Goal: Navigation & Orientation: Find specific page/section

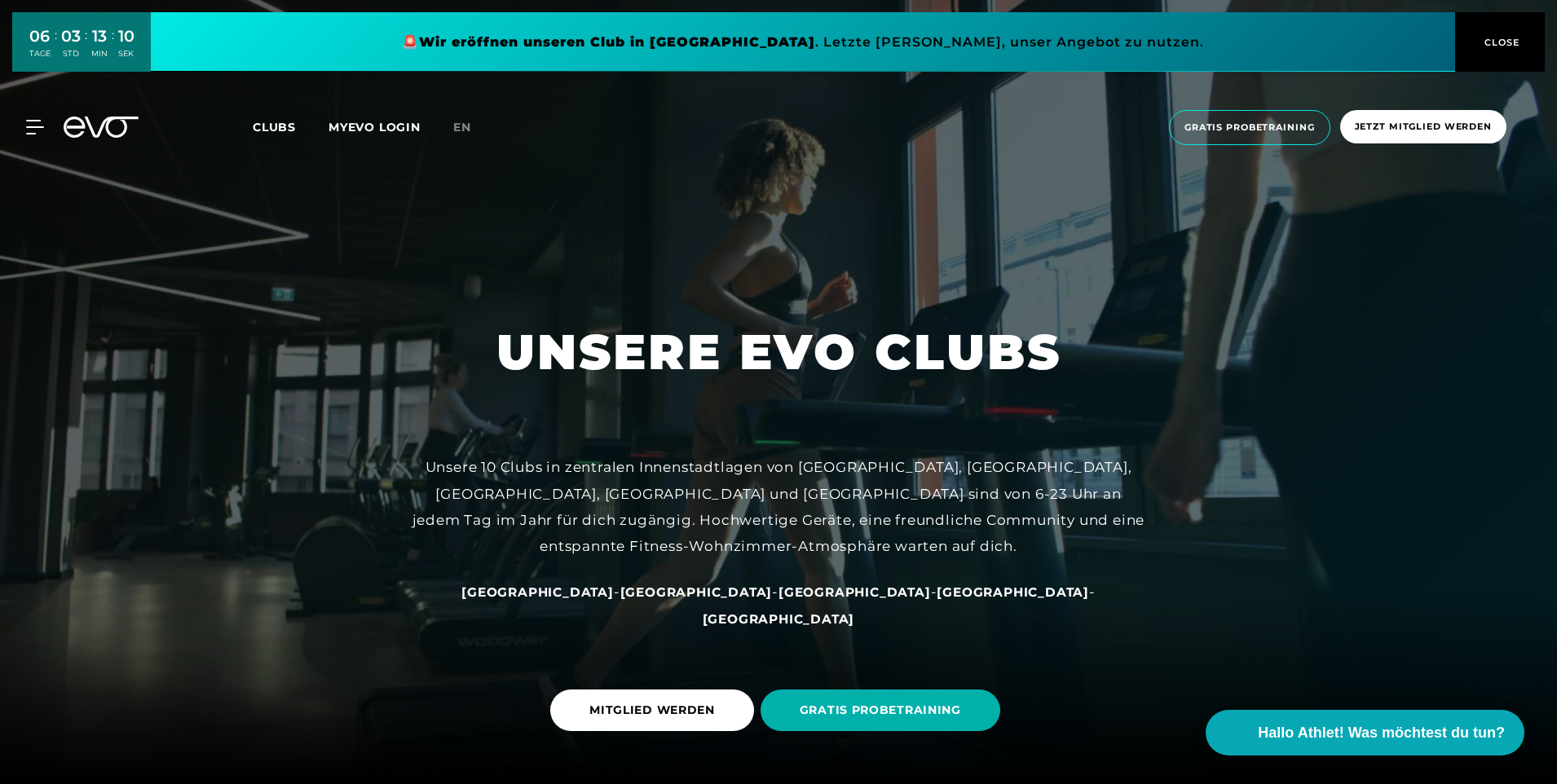
click at [284, 127] on span "Clubs" at bounding box center [274, 127] width 43 height 14
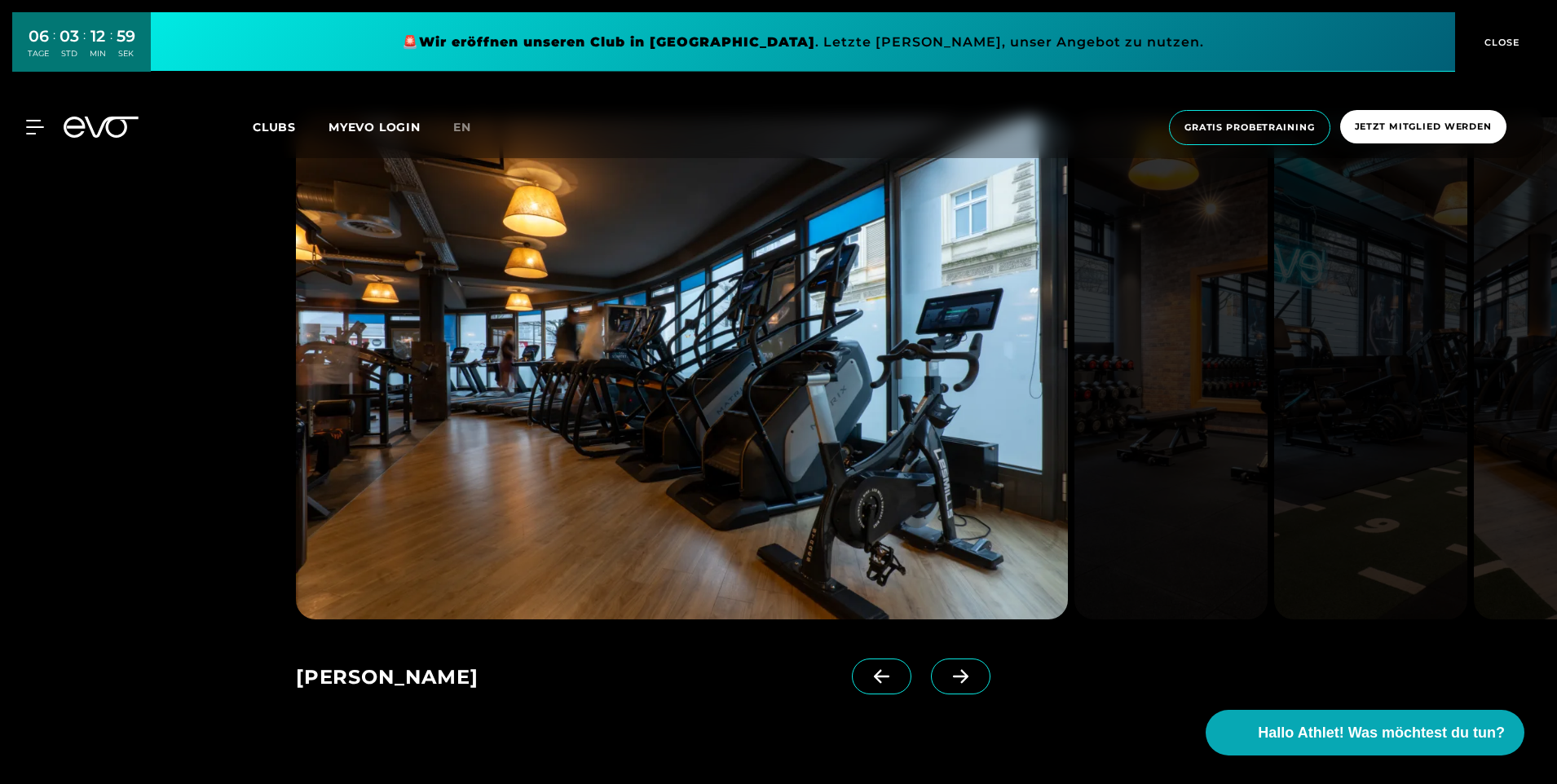
scroll to position [1120, 0]
click at [949, 678] on icon at bounding box center [961, 678] width 29 height 14
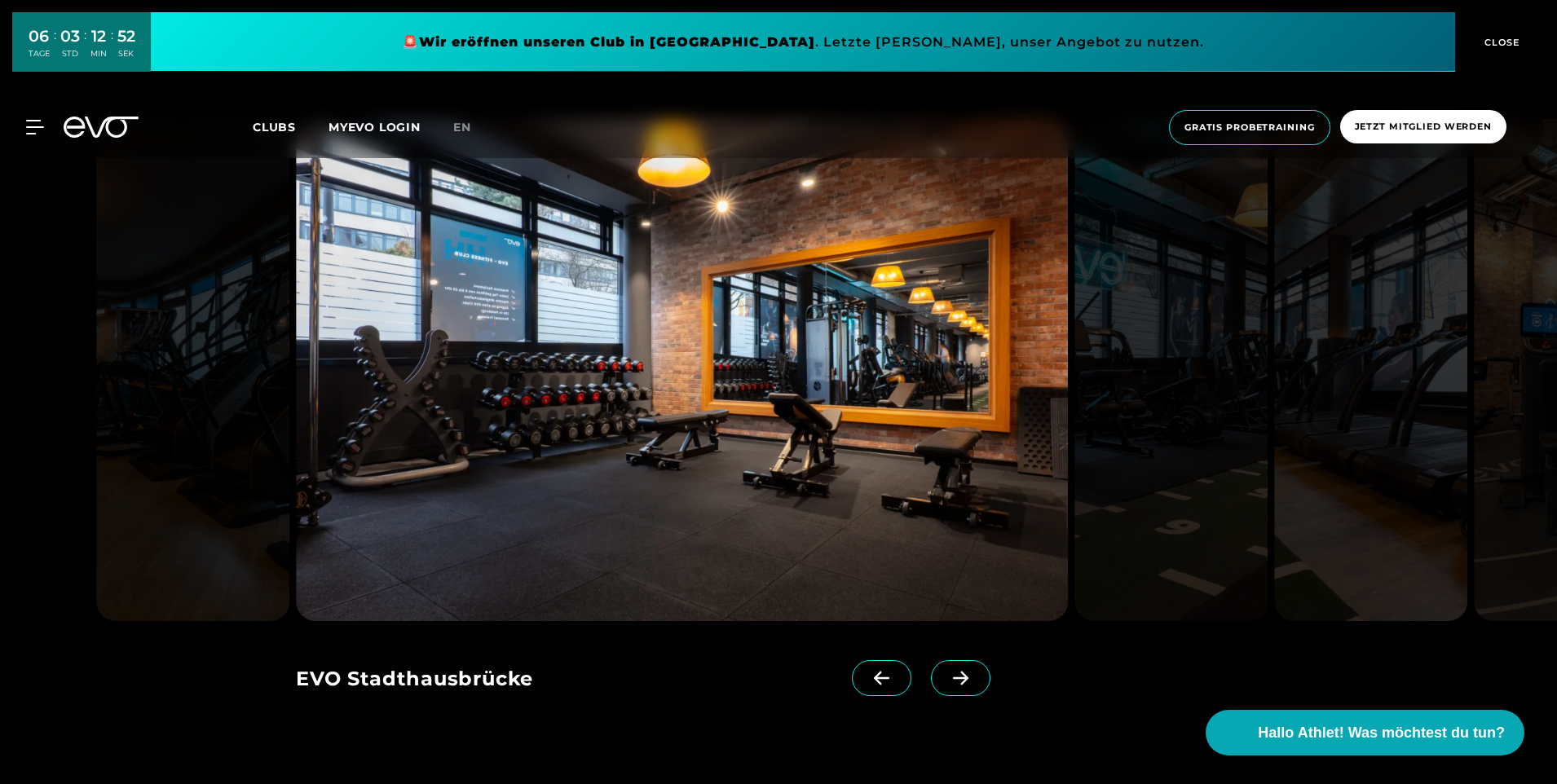
click at [949, 678] on icon at bounding box center [961, 678] width 29 height 14
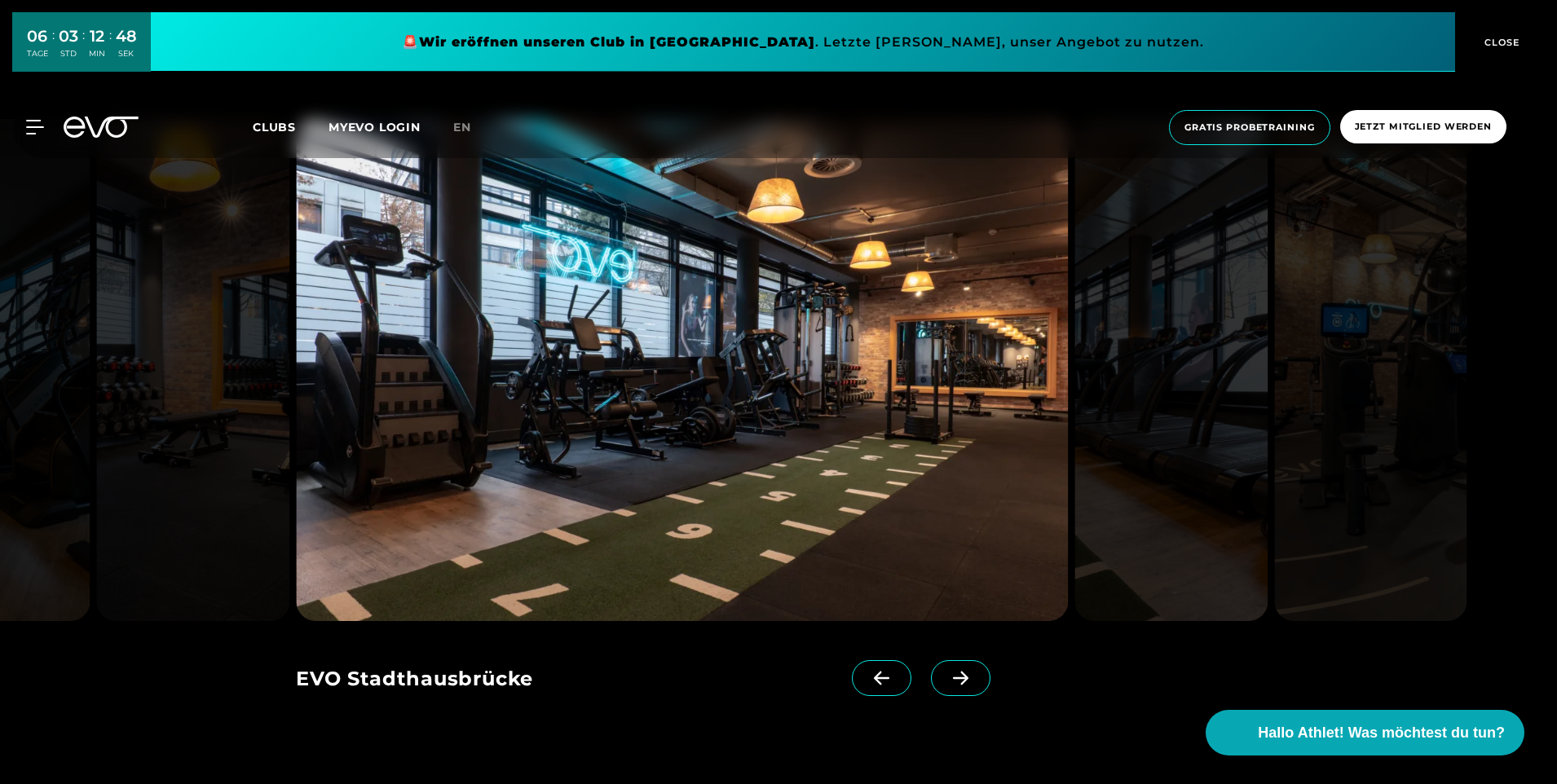
click at [949, 678] on icon at bounding box center [961, 678] width 29 height 14
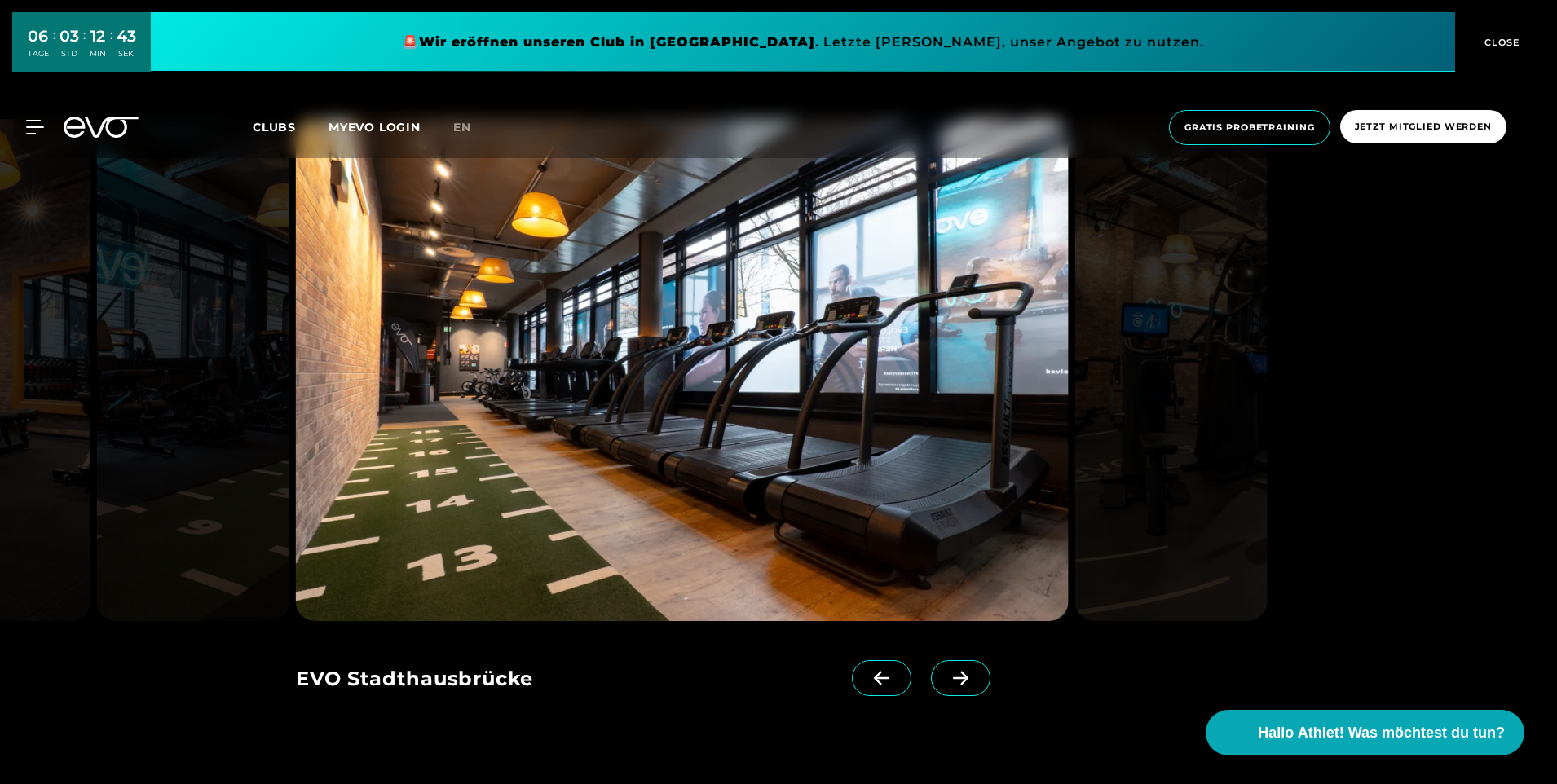
click at [949, 678] on icon at bounding box center [961, 678] width 29 height 14
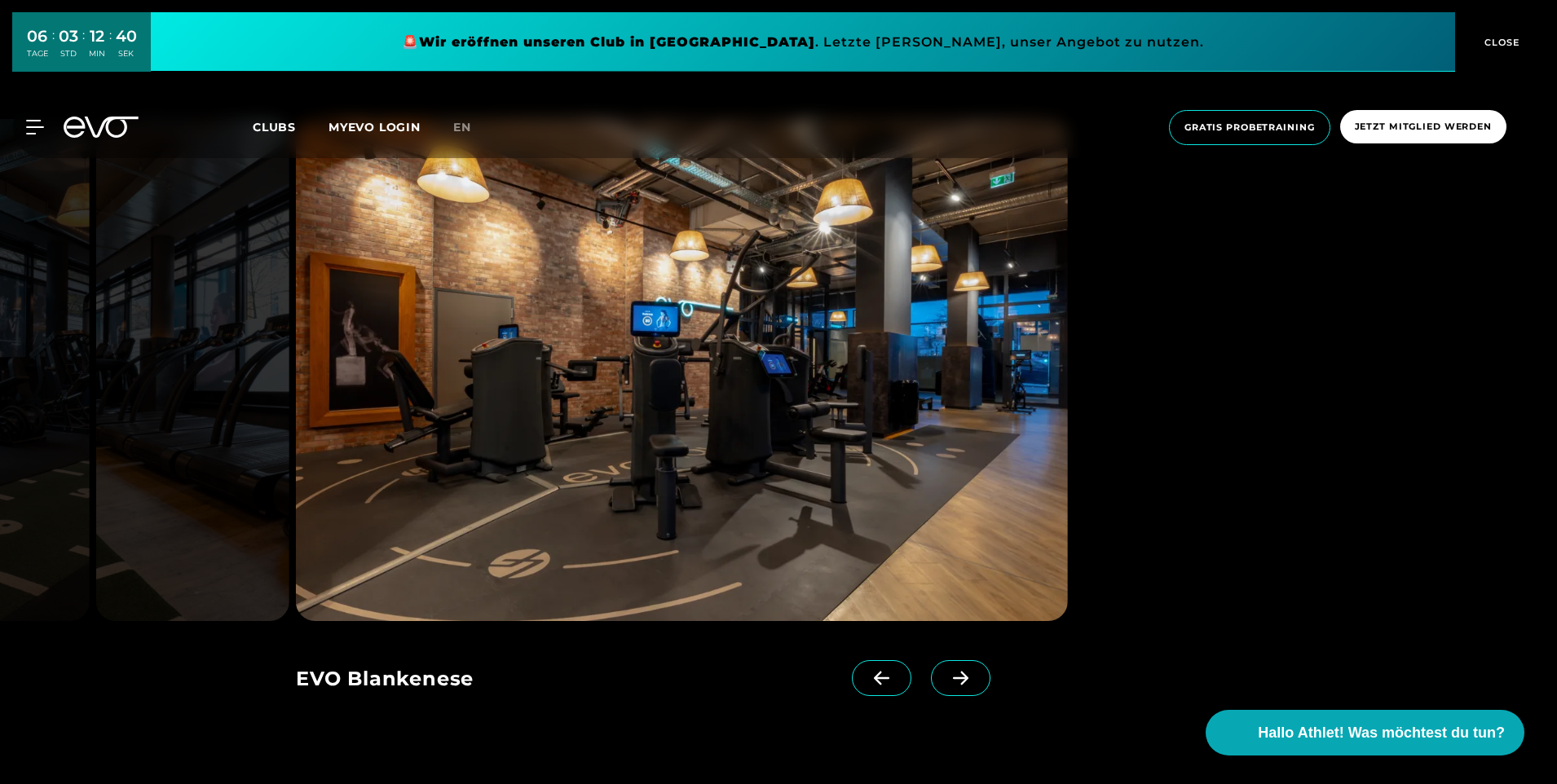
click at [949, 678] on icon at bounding box center [961, 678] width 29 height 14
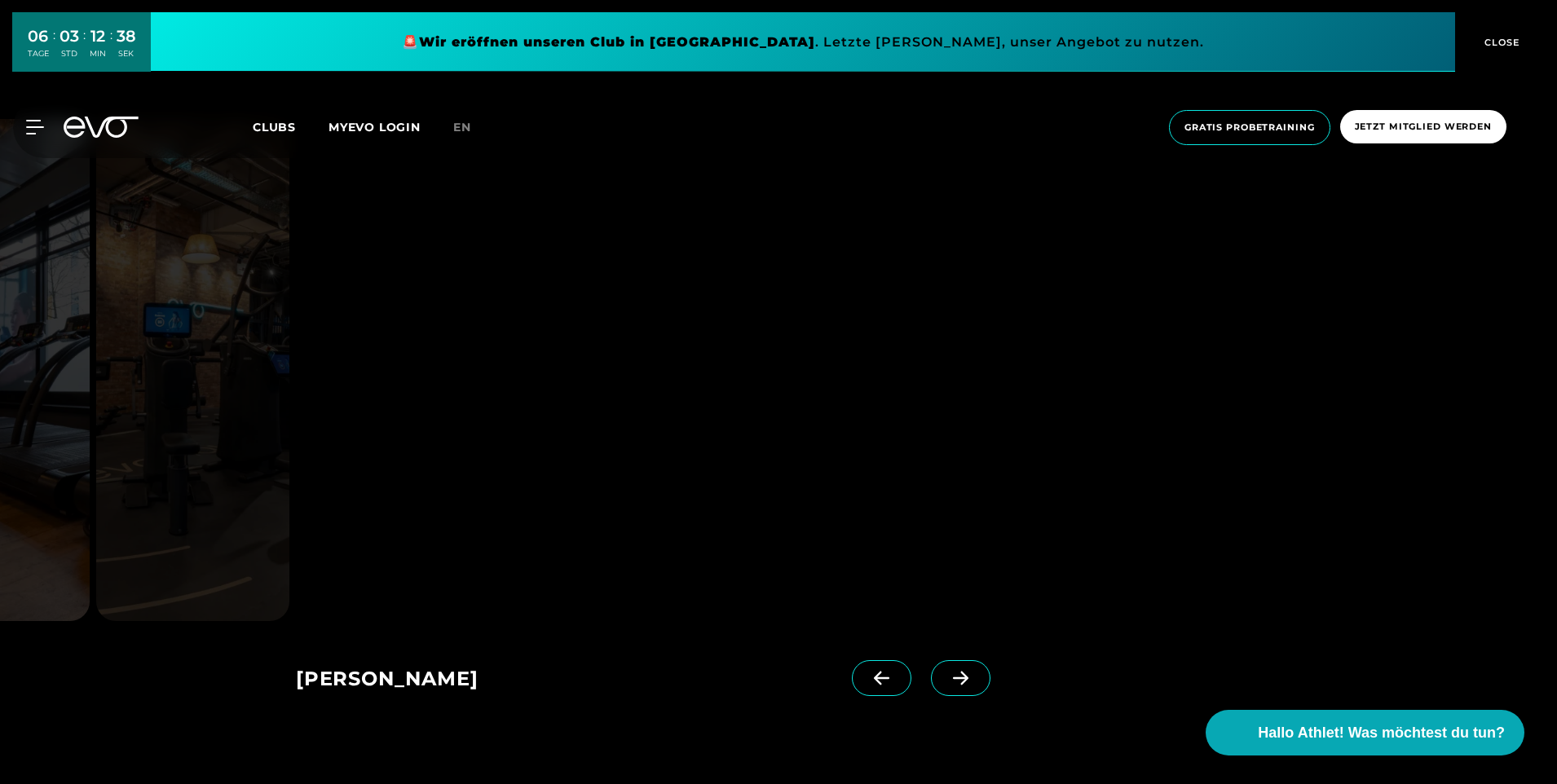
click at [949, 678] on icon at bounding box center [961, 678] width 29 height 14
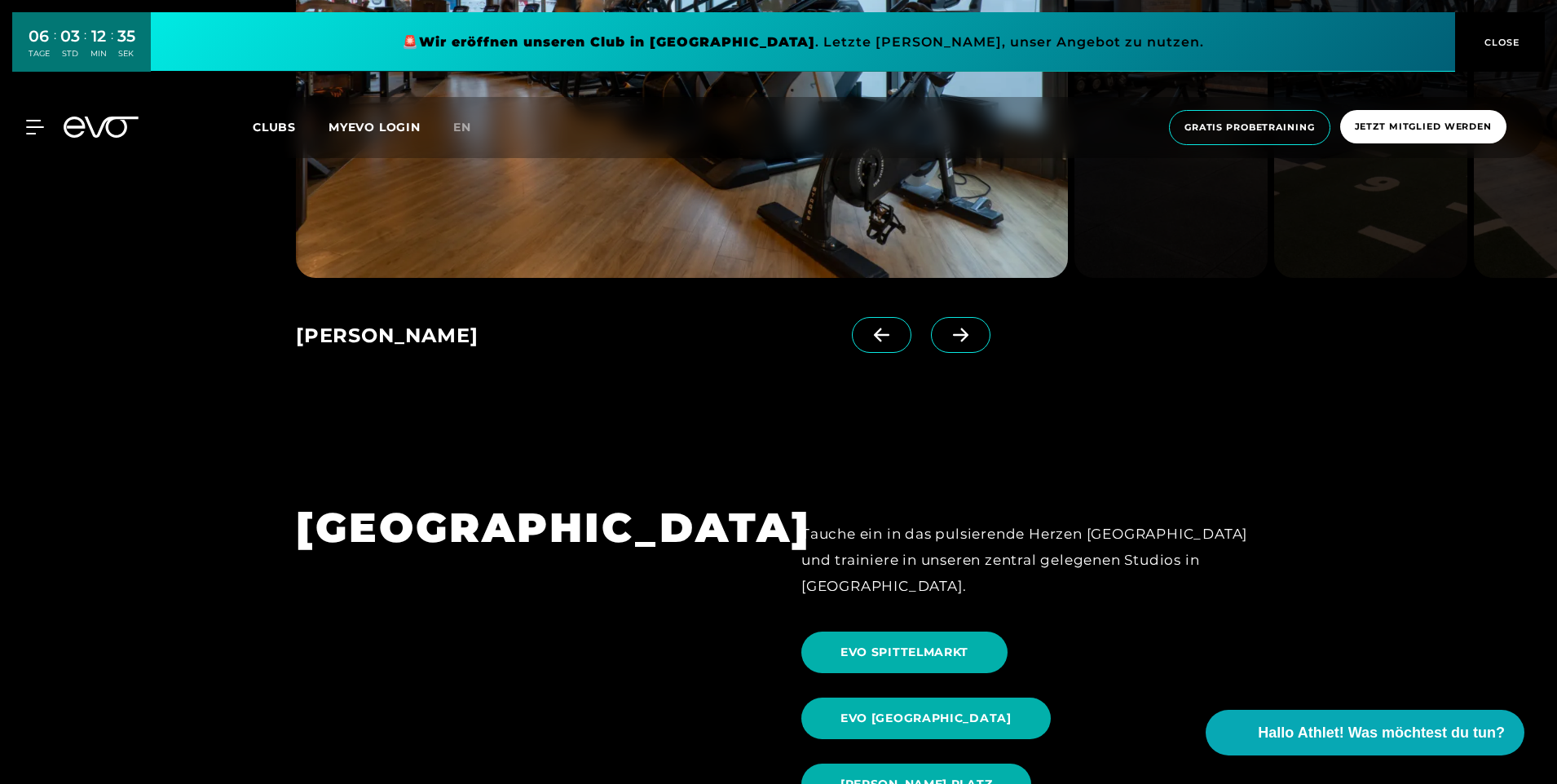
scroll to position [1467, 0]
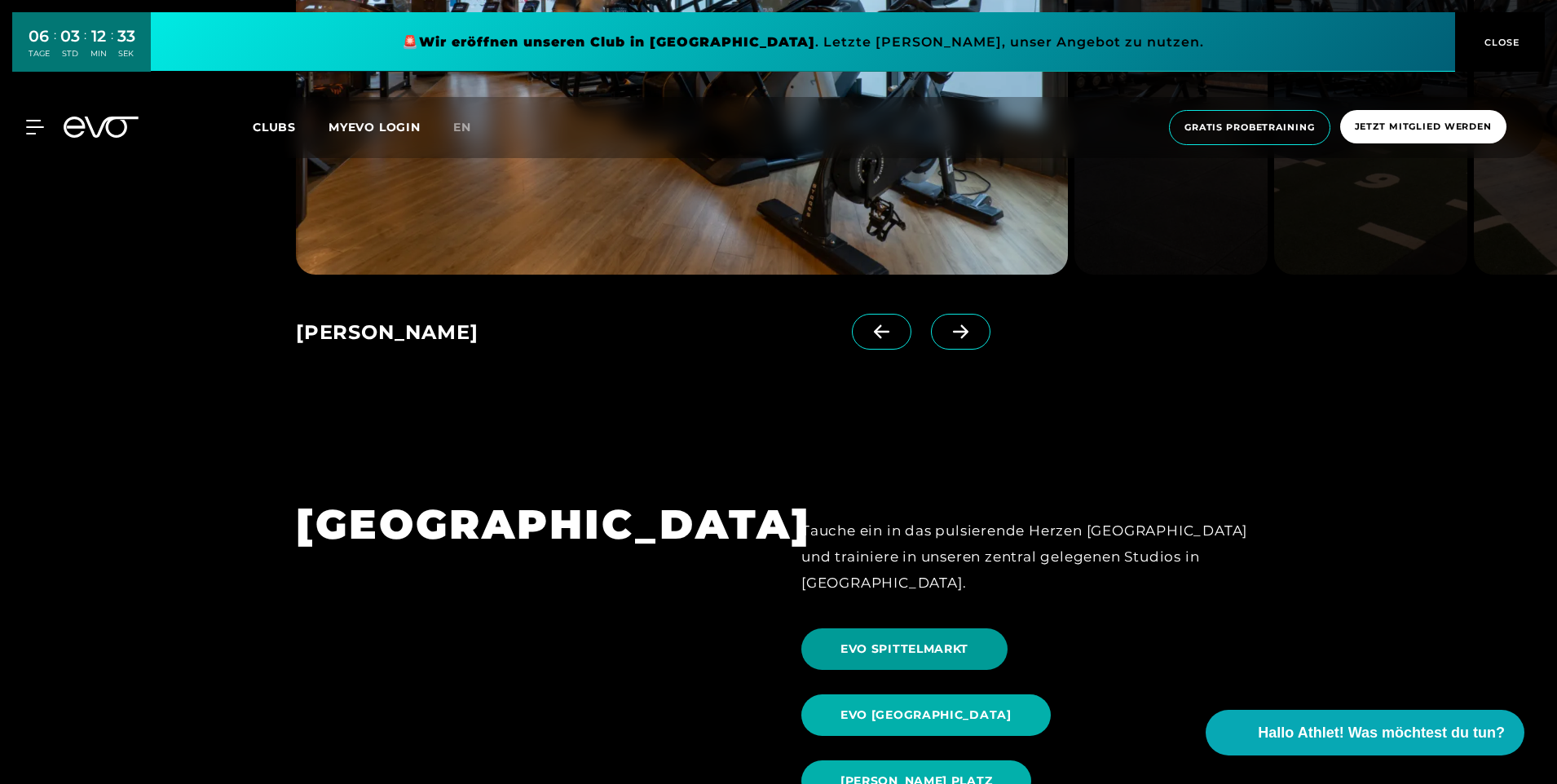
click at [856, 640] on span "EVO SPITTELMARKT" at bounding box center [904, 648] width 128 height 17
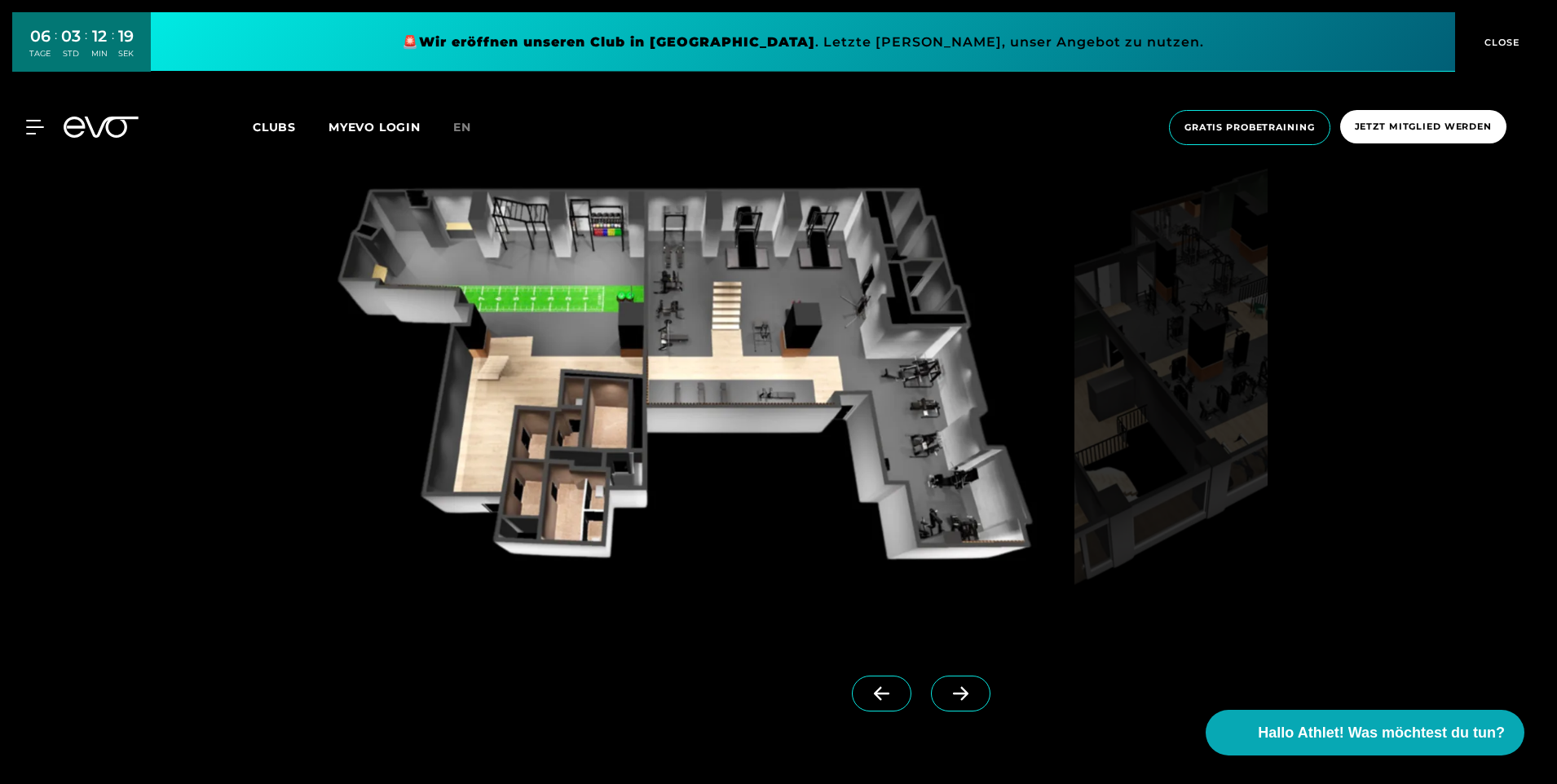
scroll to position [1610, 0]
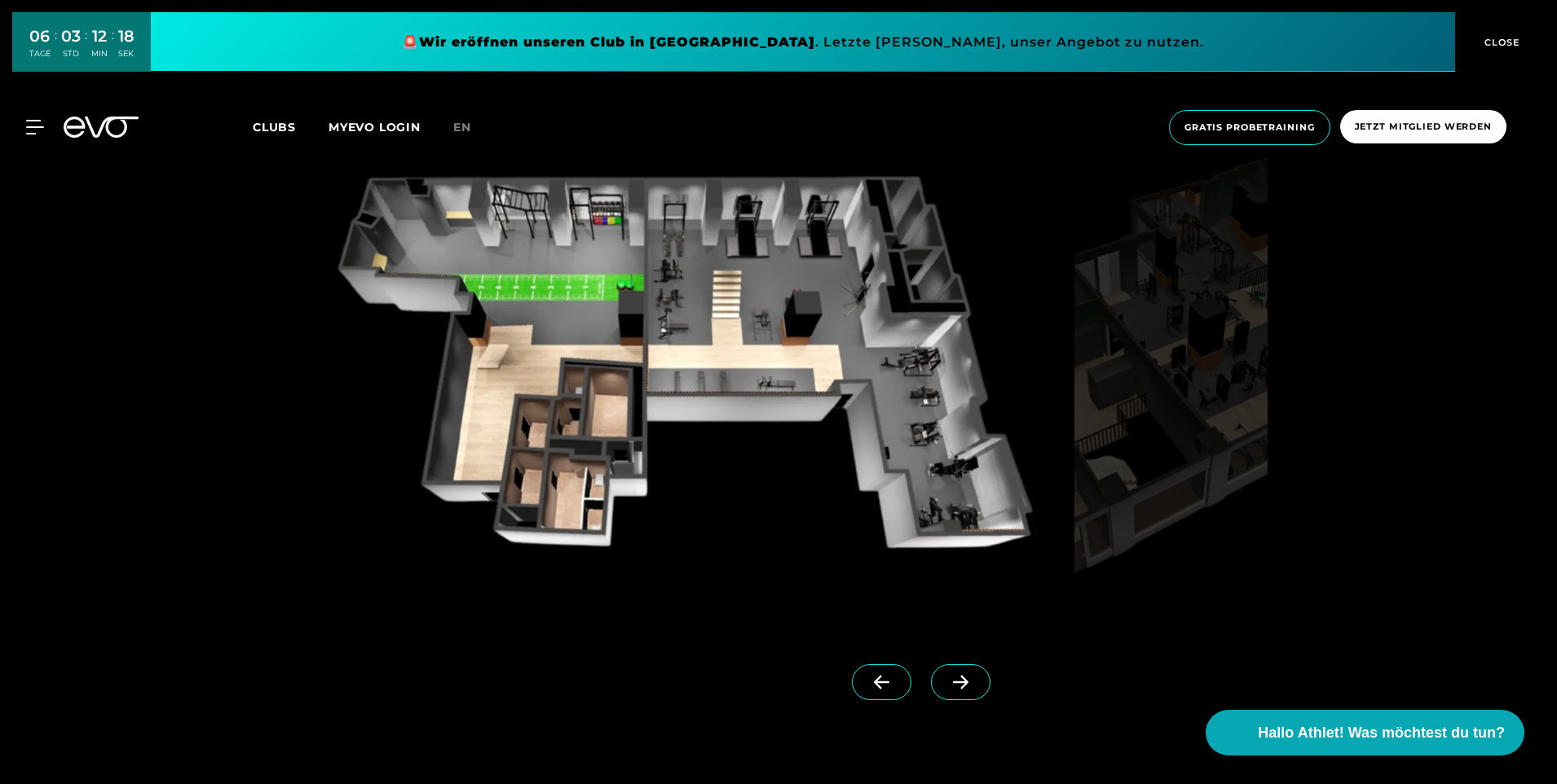
click at [953, 681] on icon at bounding box center [960, 683] width 15 height 14
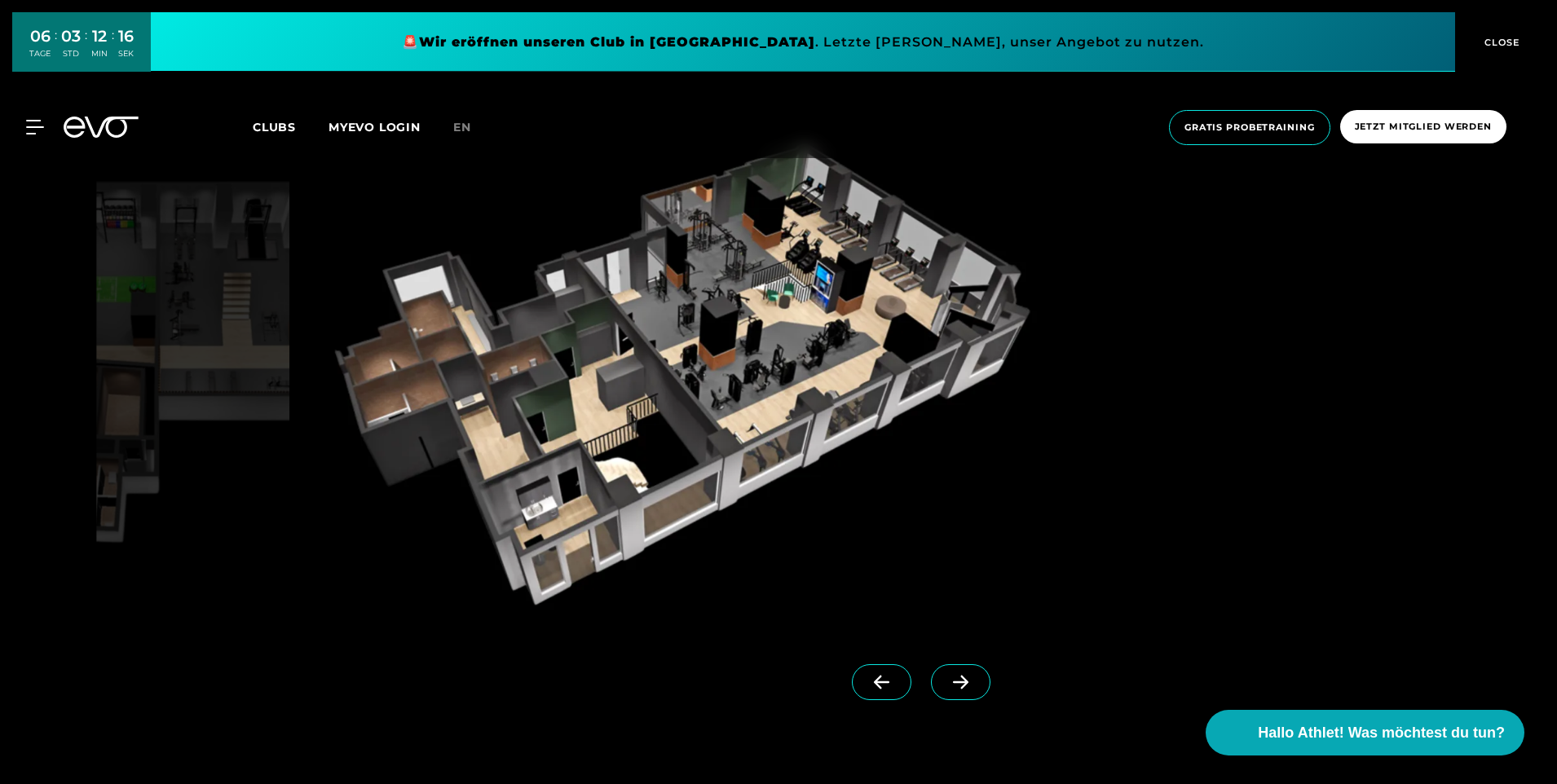
click at [953, 681] on icon at bounding box center [960, 683] width 15 height 14
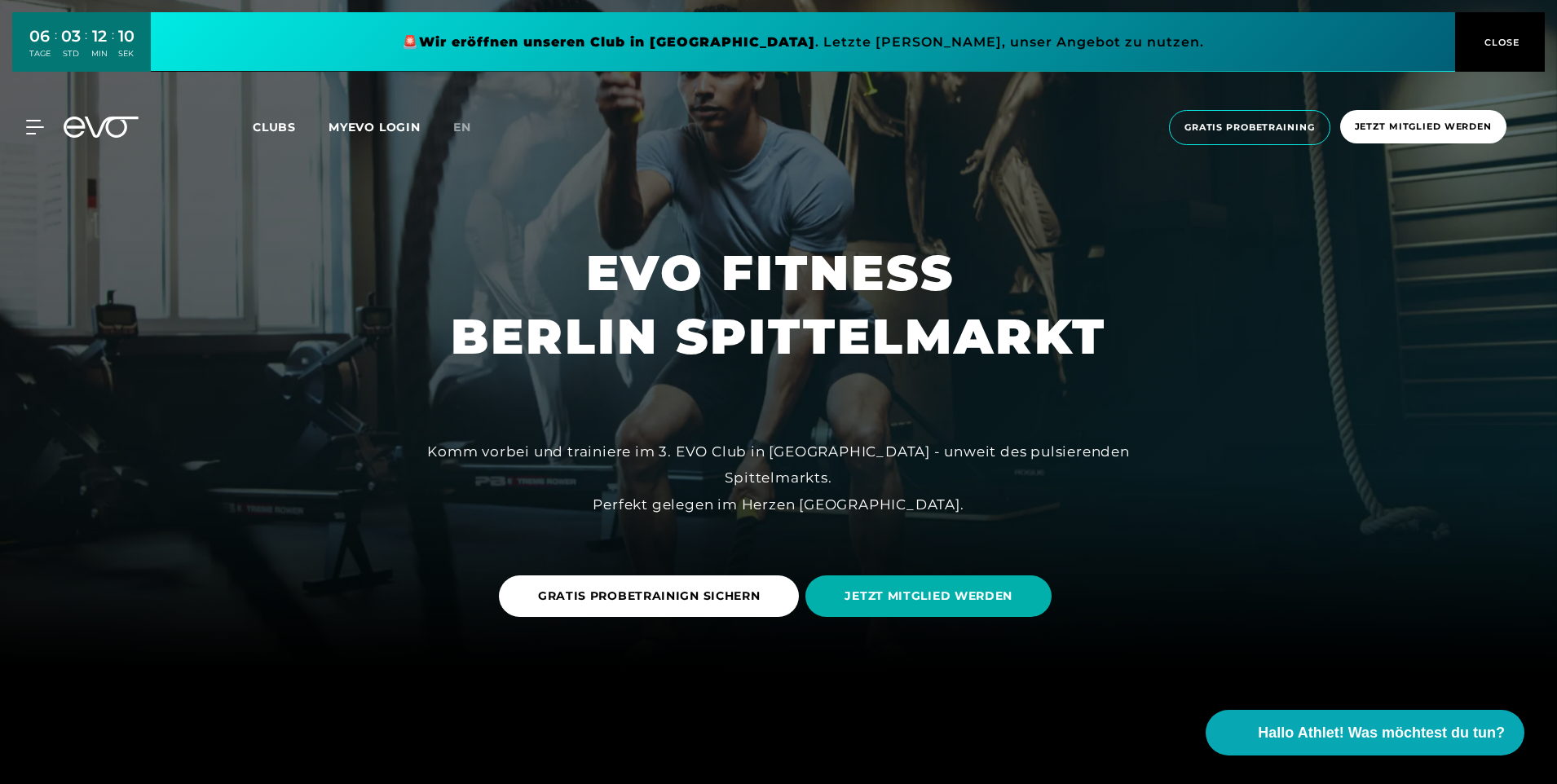
scroll to position [0, 0]
